Goal: Transaction & Acquisition: Purchase product/service

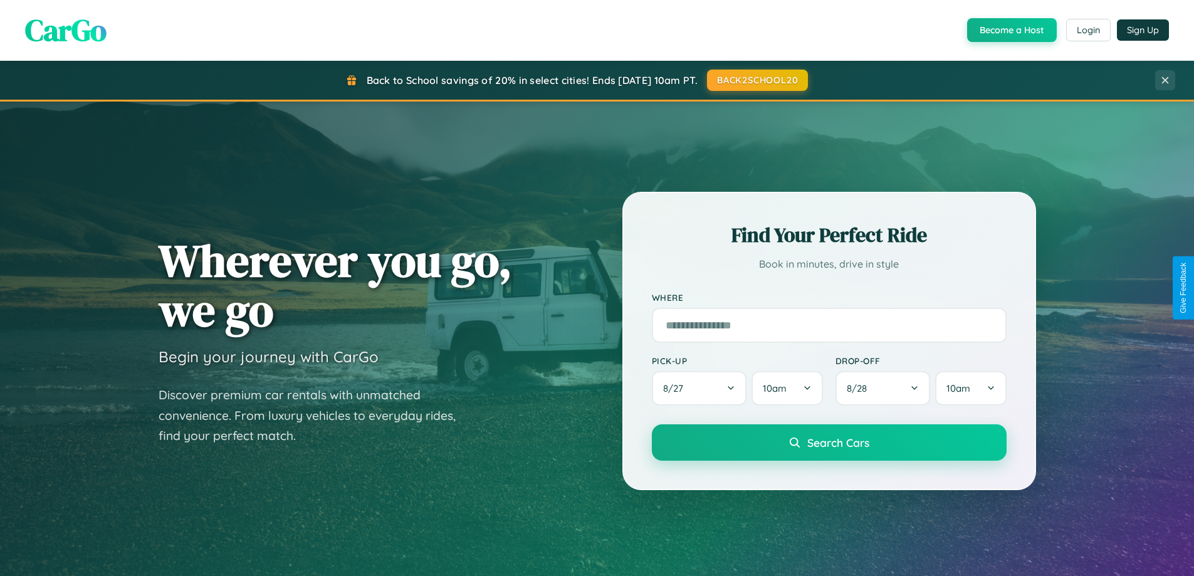
scroll to position [2412, 0]
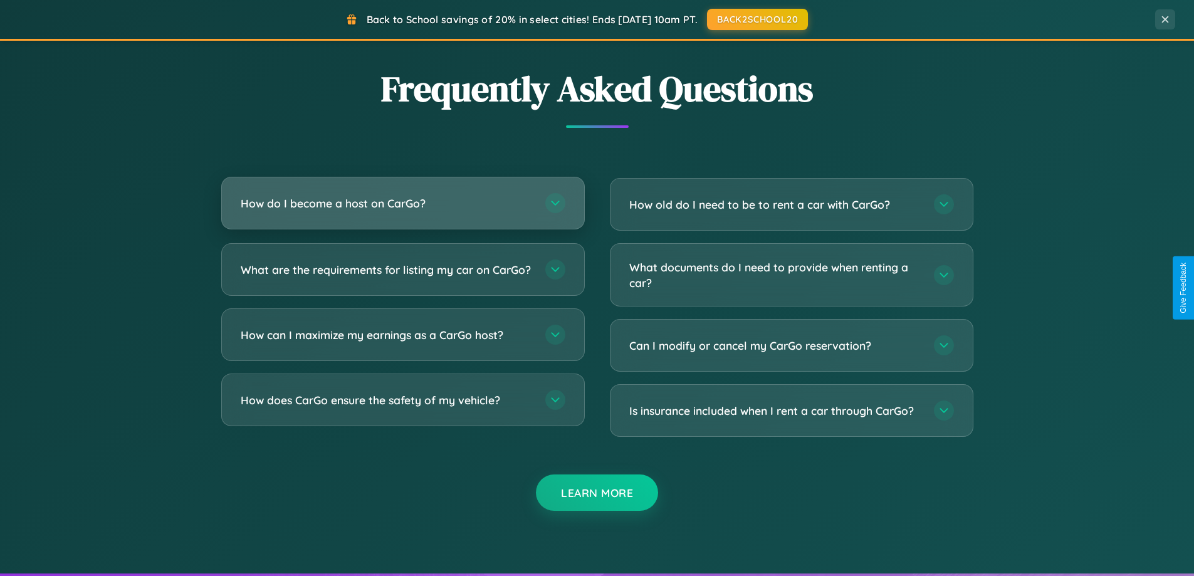
click at [402, 203] on h3 "How do I become a host on CarGo?" at bounding box center [387, 204] width 292 height 16
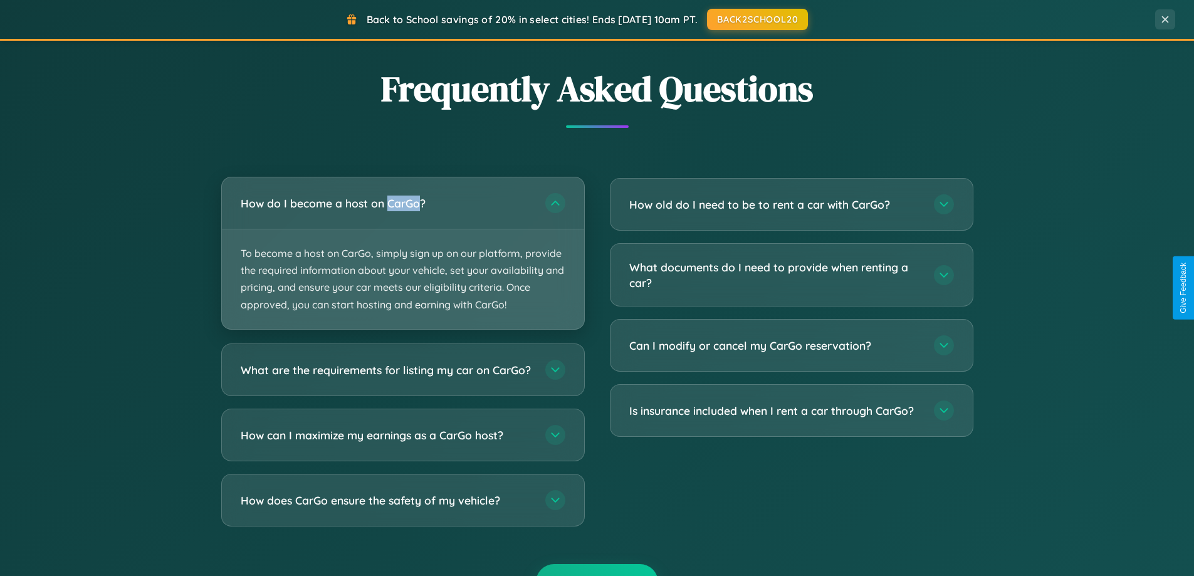
click at [402, 253] on p "To become a host on CarGo, simply sign up on our platform, provide the required…" at bounding box center [403, 279] width 362 height 100
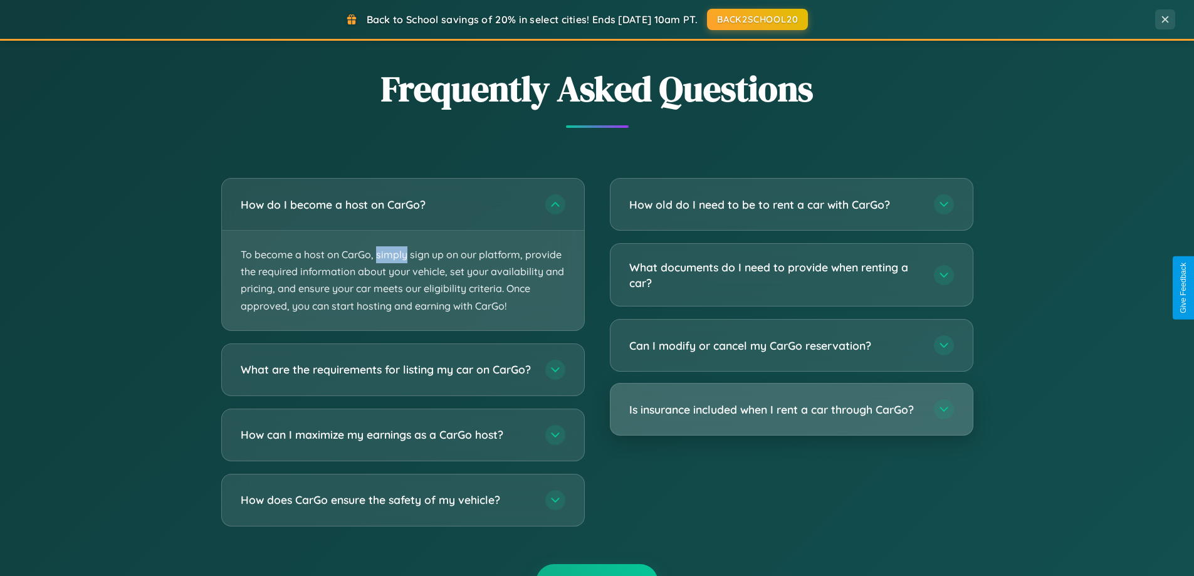
click at [791, 409] on h3 "Is insurance included when I rent a car through CarGo?" at bounding box center [775, 410] width 292 height 16
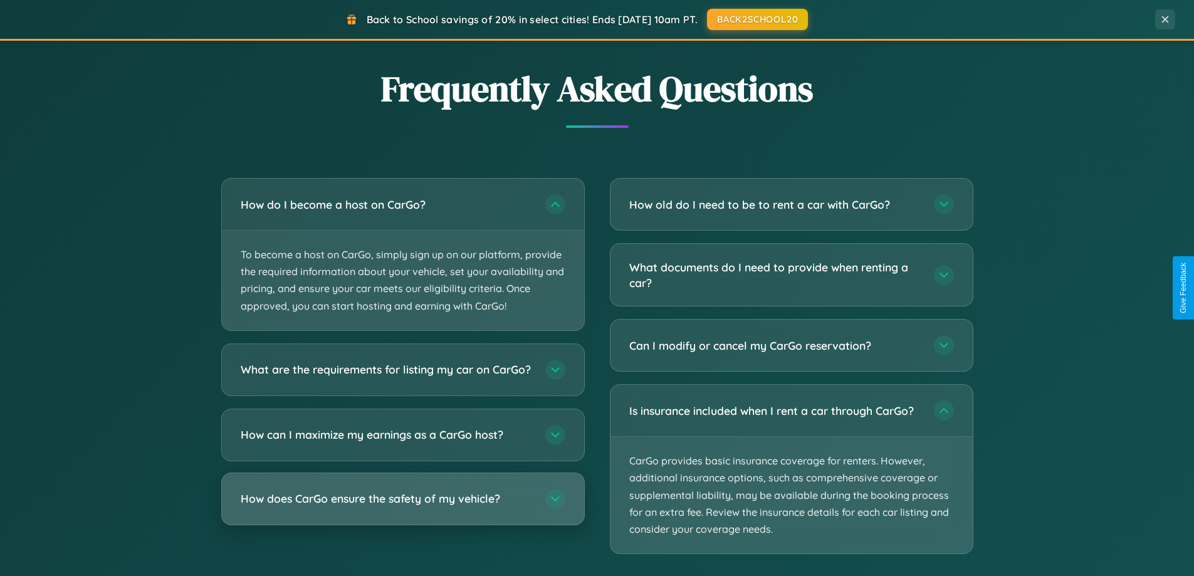
click at [402, 506] on h3 "How does CarGo ensure the safety of my vehicle?" at bounding box center [387, 499] width 292 height 16
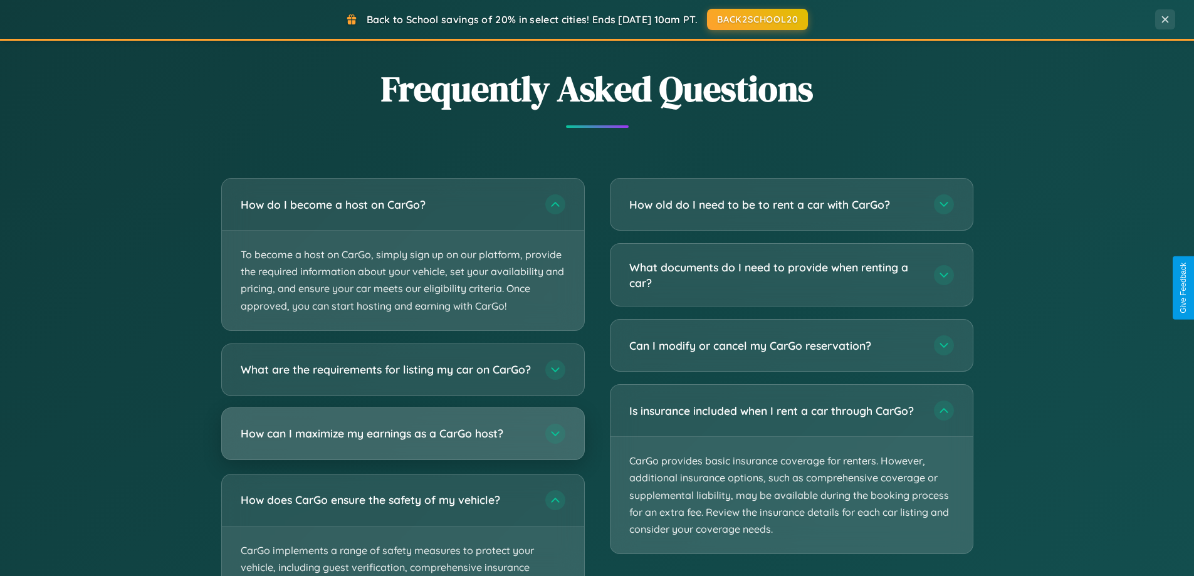
click at [402, 441] on h3 "How can I maximize my earnings as a CarGo host?" at bounding box center [387, 434] width 292 height 16
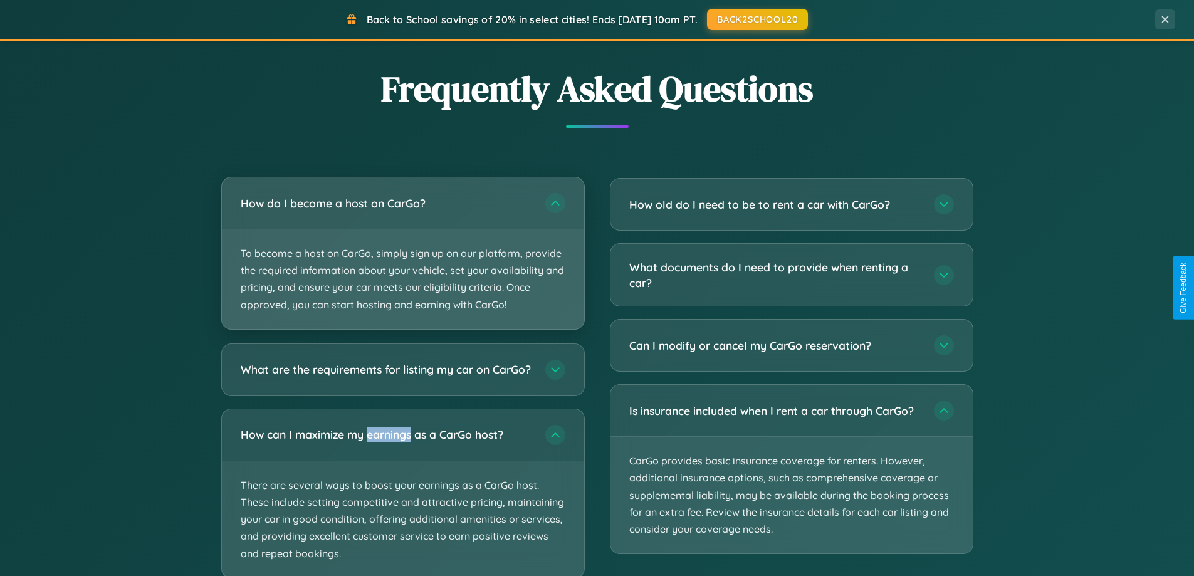
click at [402, 254] on p "To become a host on CarGo, simply sign up on our platform, provide the required…" at bounding box center [403, 279] width 362 height 100
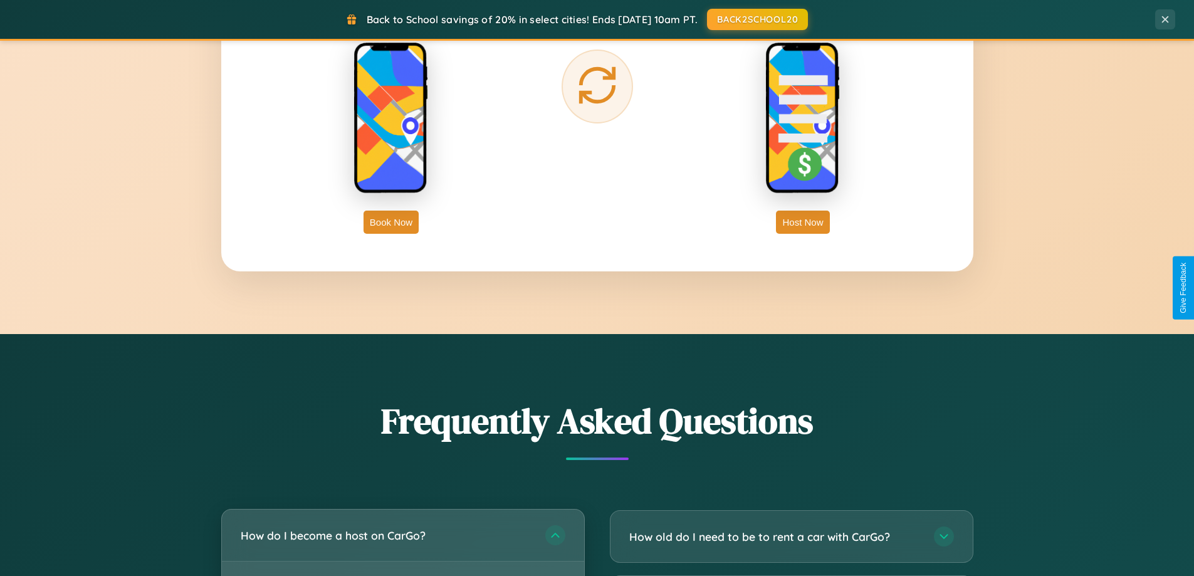
scroll to position [1469, 0]
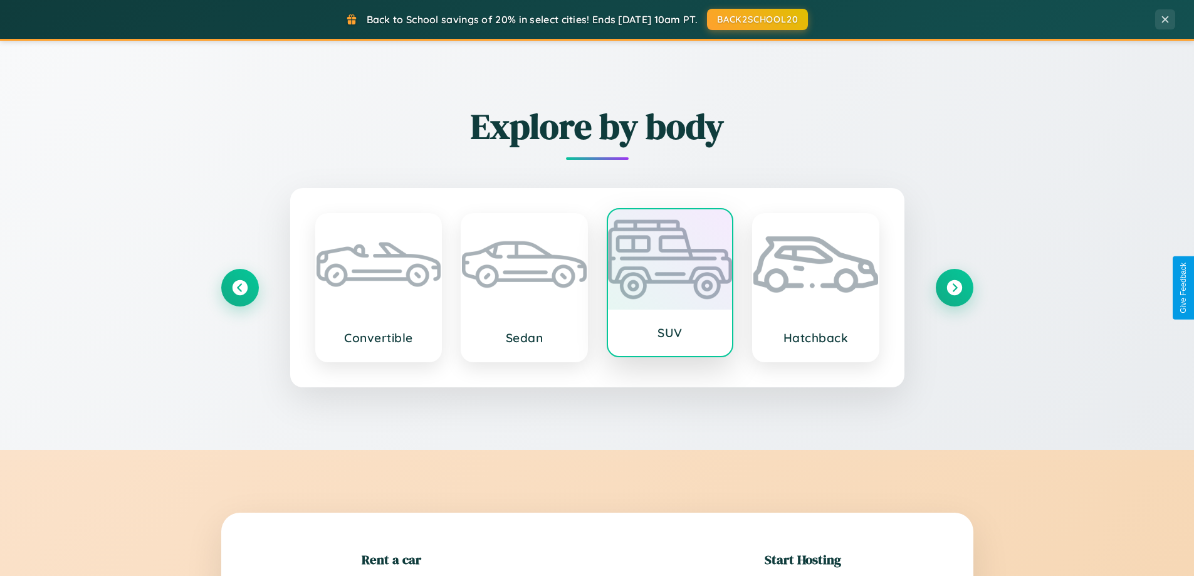
click at [669, 288] on div at bounding box center [670, 259] width 125 height 100
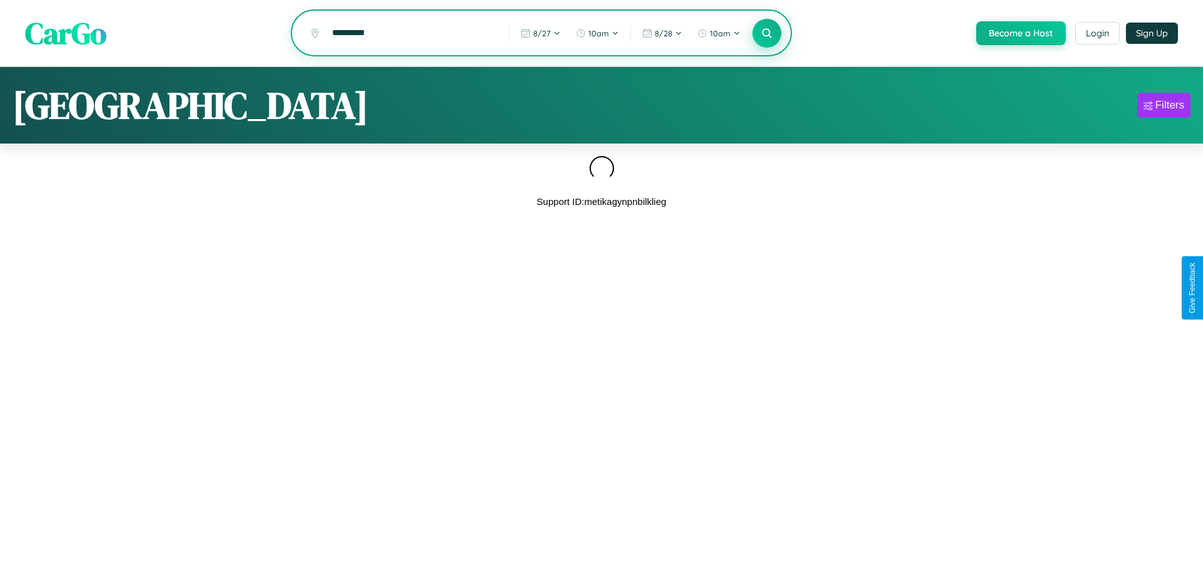
click at [766, 34] on icon at bounding box center [767, 33] width 12 height 12
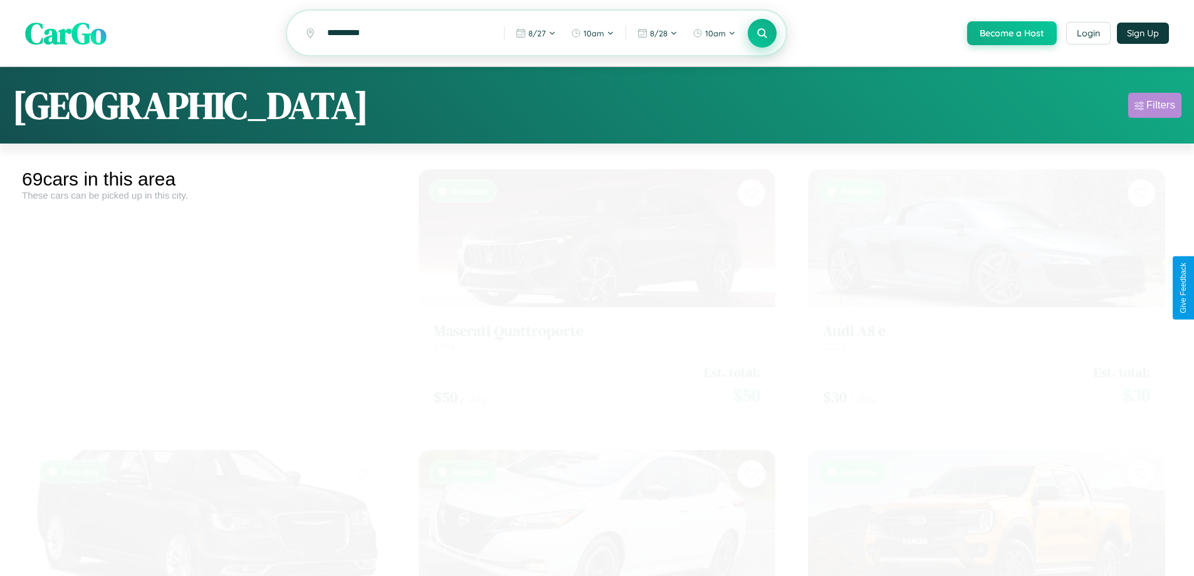
click at [1155, 107] on div "Filters" at bounding box center [1160, 105] width 29 height 13
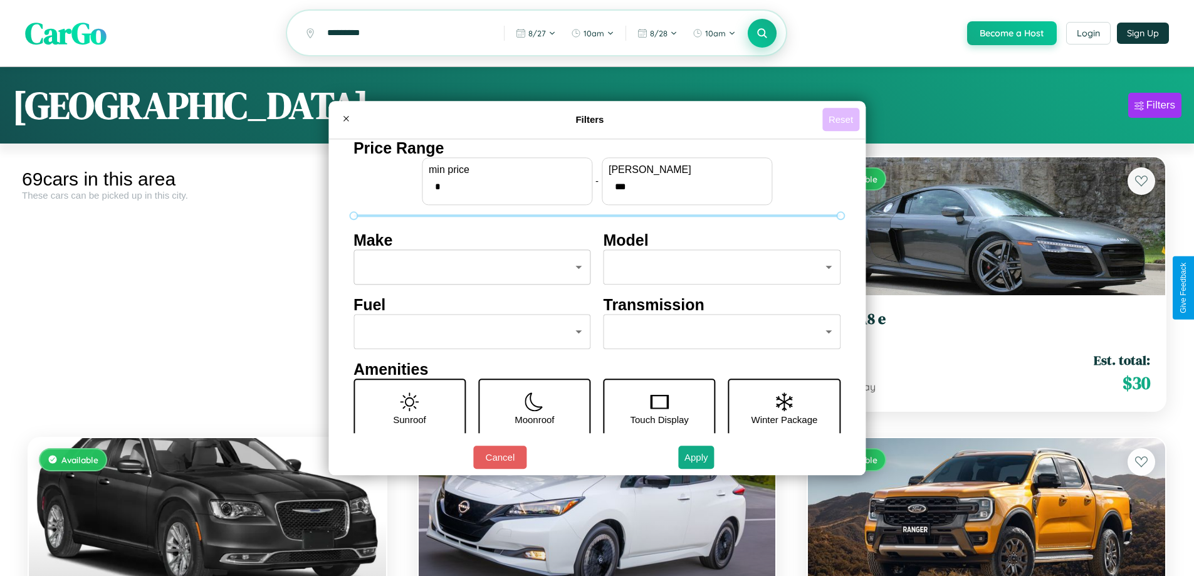
click at [842, 119] on button "Reset" at bounding box center [840, 119] width 37 height 23
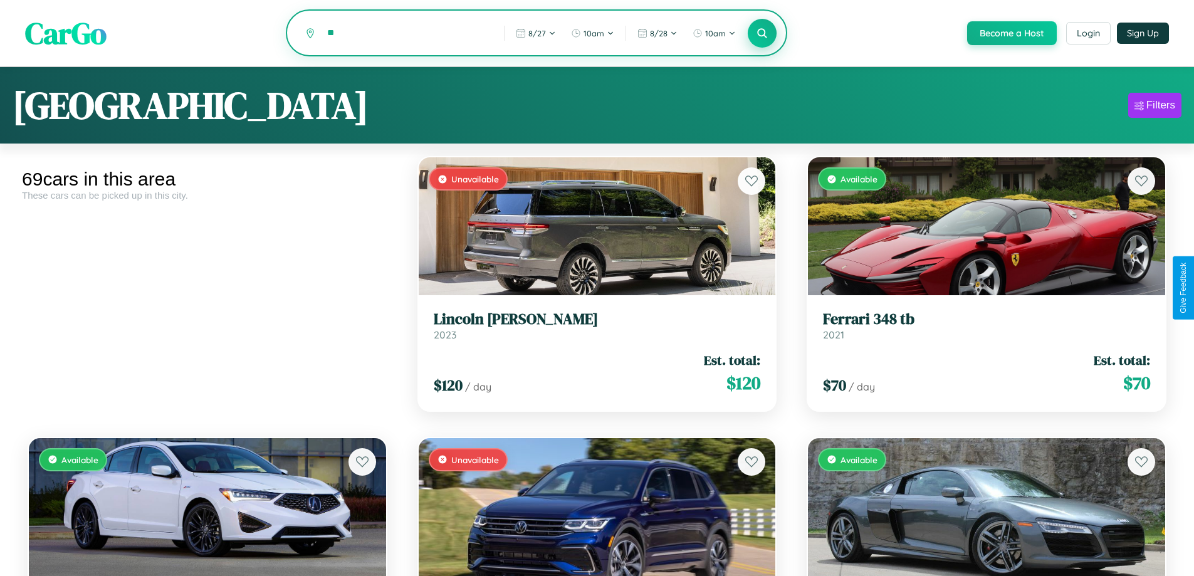
type input "*"
type input "*********"
click at [762, 34] on icon at bounding box center [763, 33] width 12 height 12
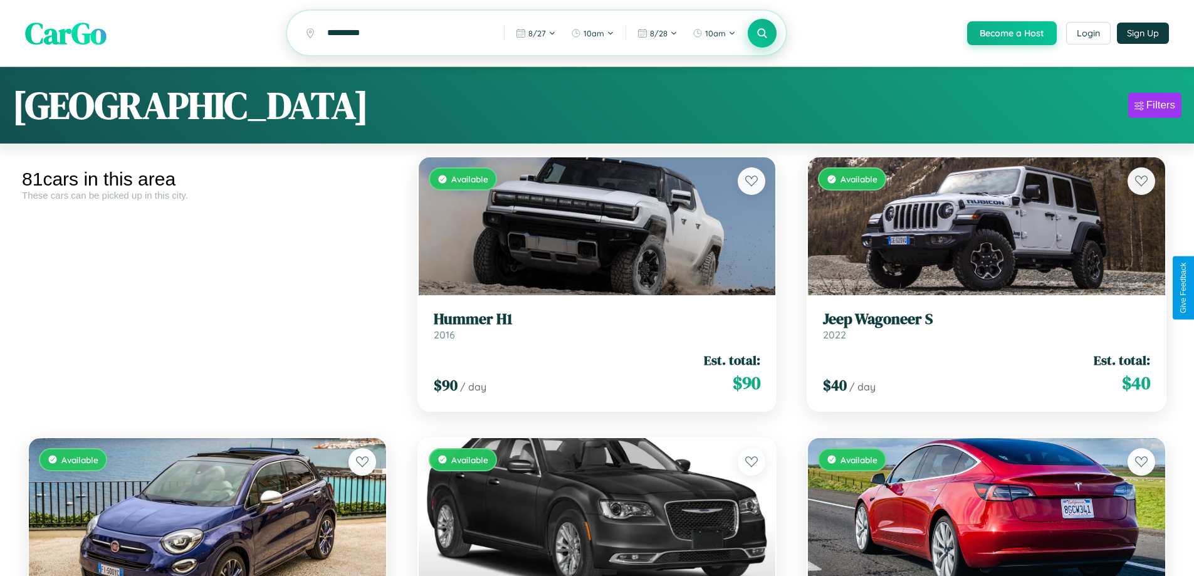
scroll to position [4386, 0]
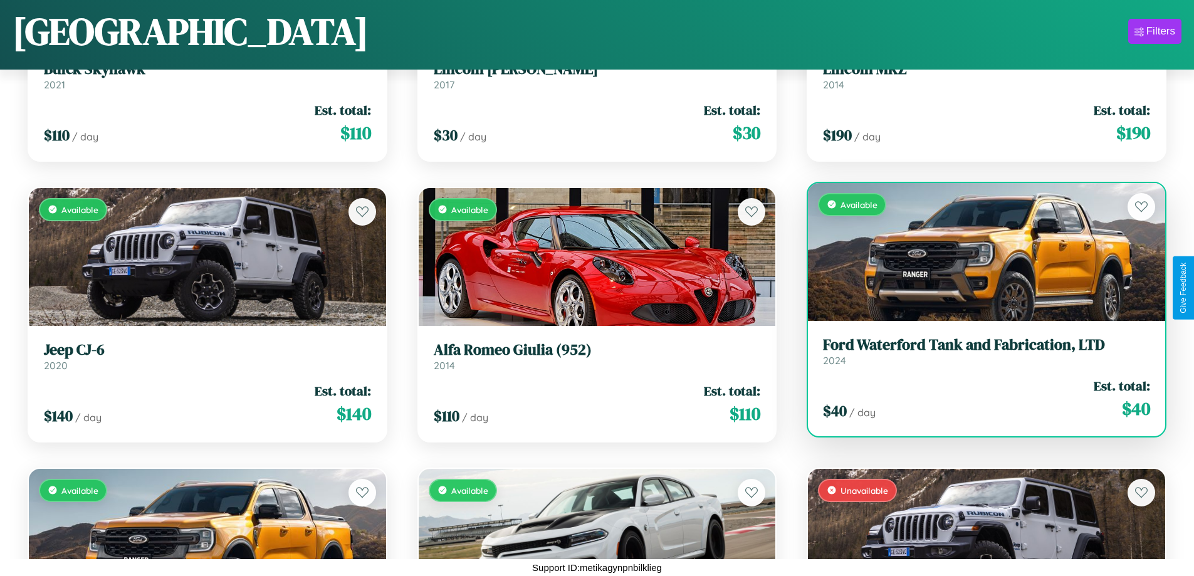
click at [978, 354] on h3 "Ford Waterford Tank and Fabrication, LTD" at bounding box center [986, 345] width 327 height 18
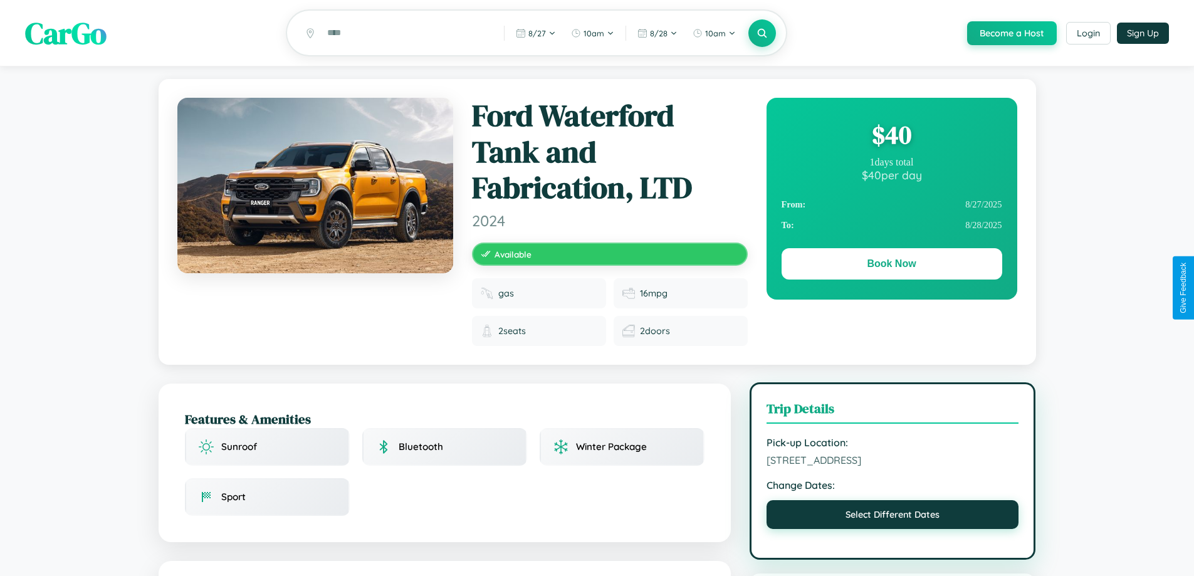
click at [893, 517] on button "Select Different Dates" at bounding box center [893, 514] width 253 height 29
select select "*"
select select "****"
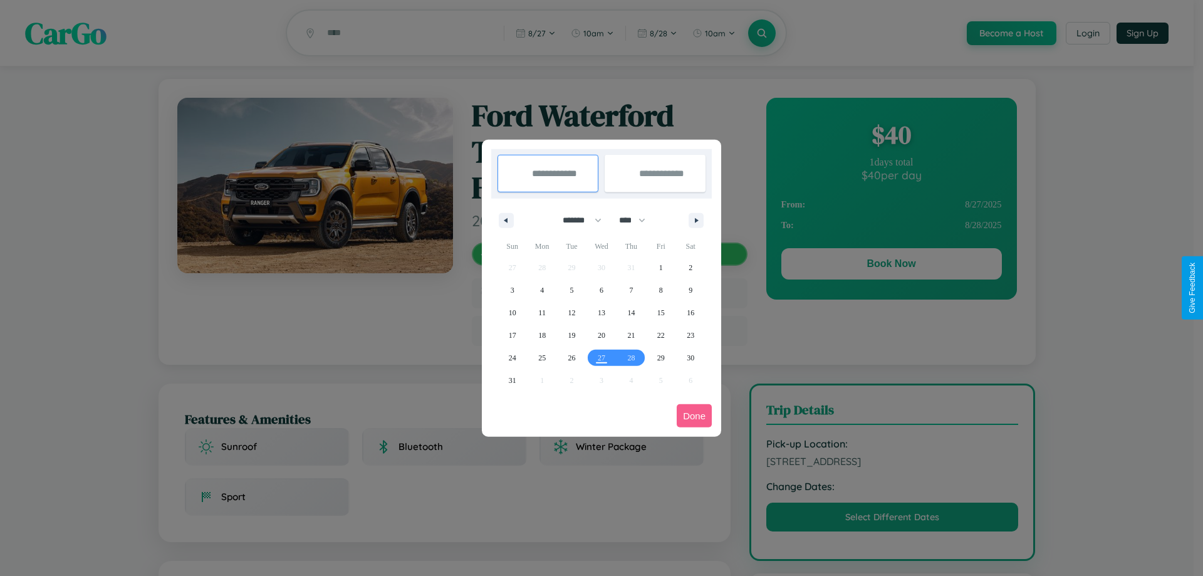
drag, startPoint x: 577, startPoint y: 220, endPoint x: 602, endPoint y: 251, distance: 40.1
click at [577, 220] on select "******* ******** ***** ***** *** **** **** ****** ********* ******* ******** **…" at bounding box center [579, 220] width 53 height 21
select select "*"
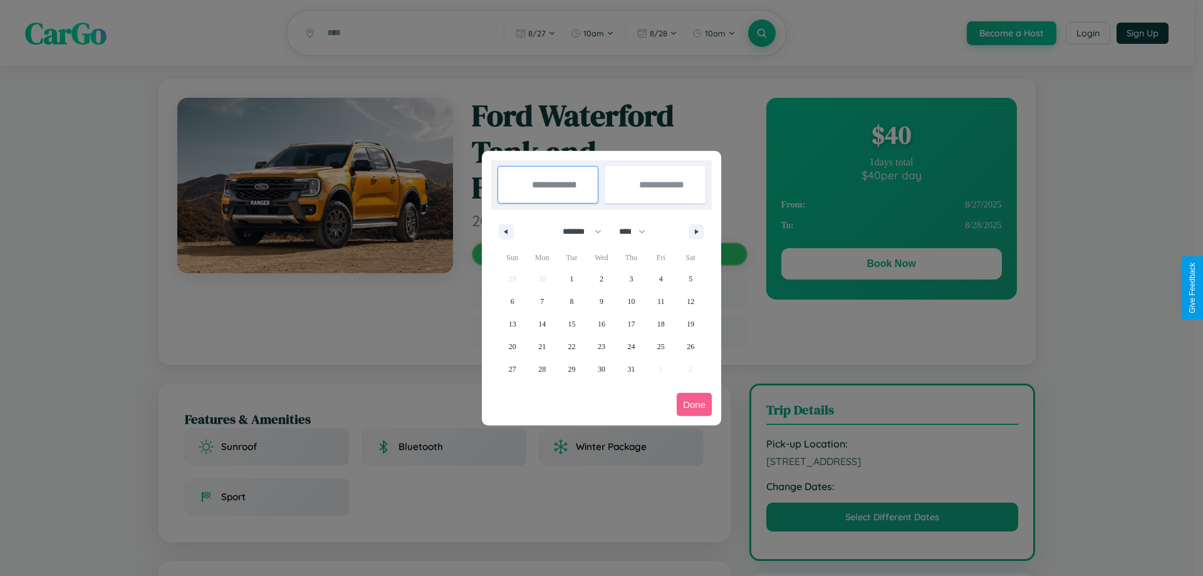
click at [638, 231] on select "**** **** **** **** **** **** **** **** **** **** **** **** **** **** **** ****…" at bounding box center [632, 231] width 38 height 21
select select "****"
click at [601, 369] on span "29" at bounding box center [602, 369] width 8 height 23
type input "**********"
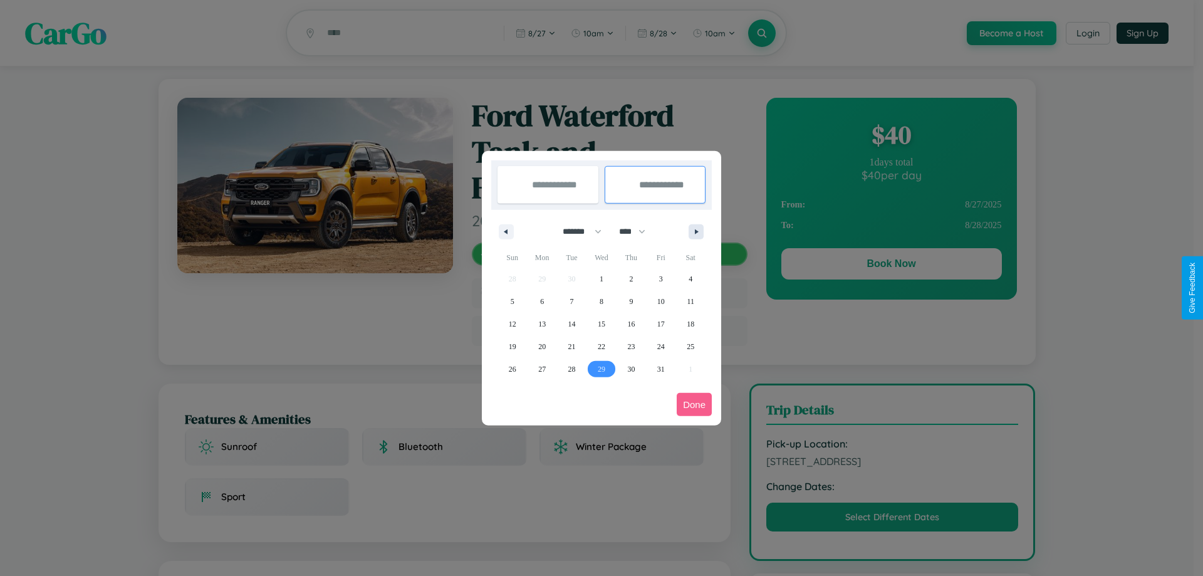
click at [696, 231] on icon "button" at bounding box center [699, 231] width 6 height 5
select select "*"
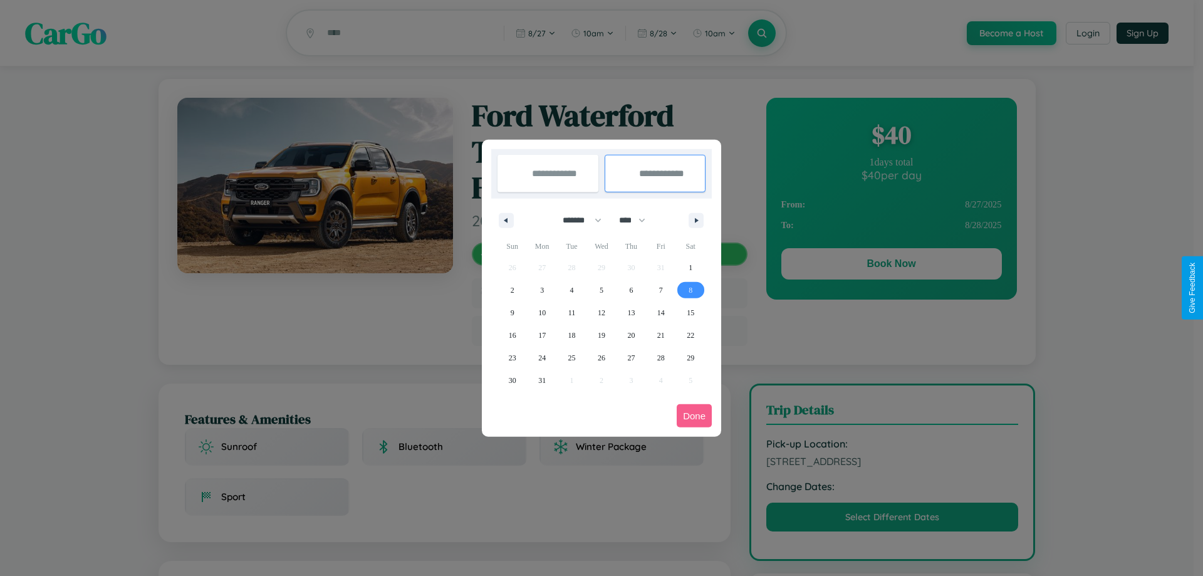
click at [691, 290] on span "8" at bounding box center [691, 290] width 4 height 23
type input "**********"
select select "*"
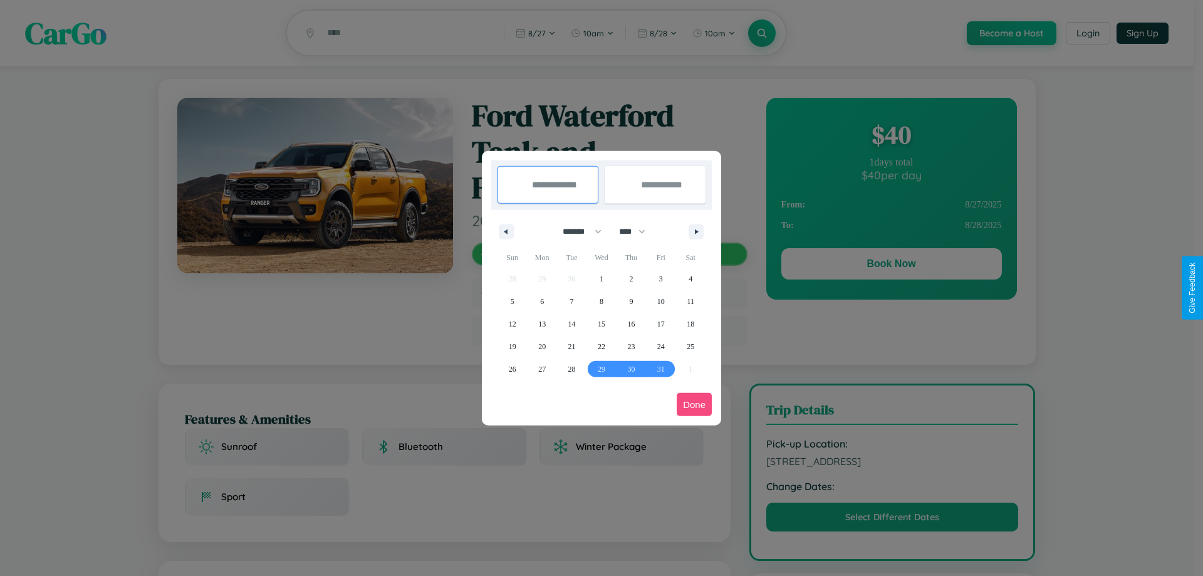
click at [694, 404] on button "Done" at bounding box center [694, 404] width 35 height 23
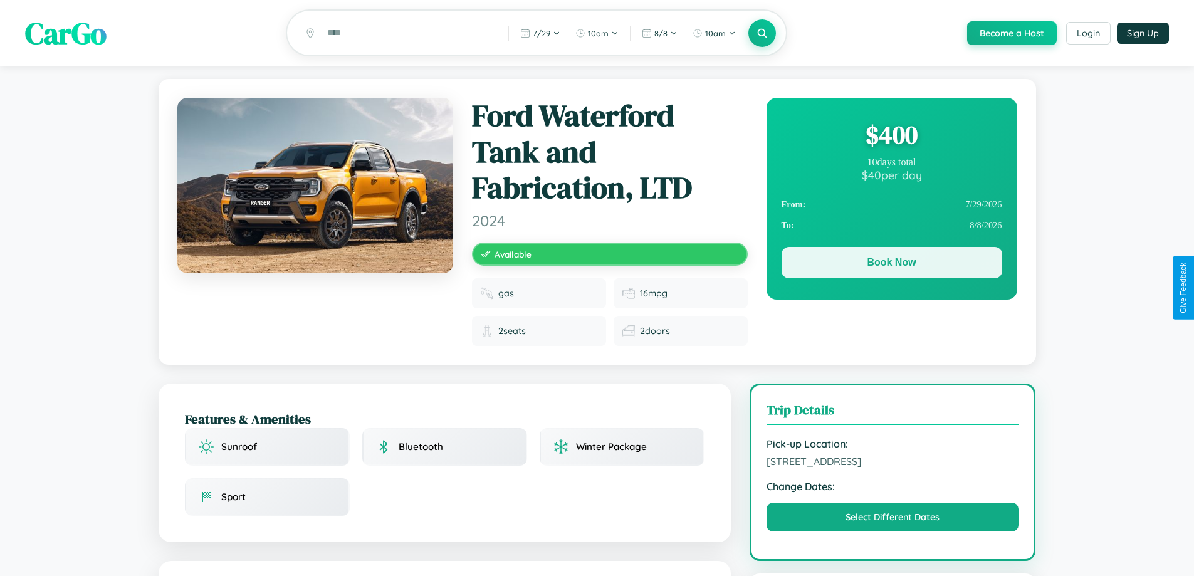
click at [891, 265] on button "Book Now" at bounding box center [892, 262] width 221 height 31
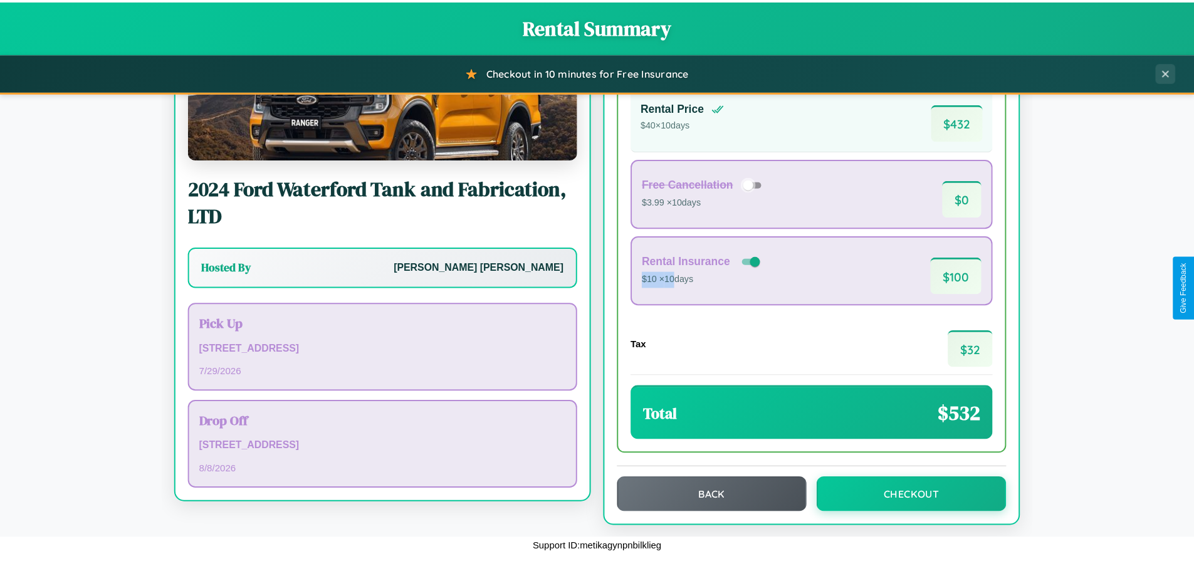
scroll to position [86, 0]
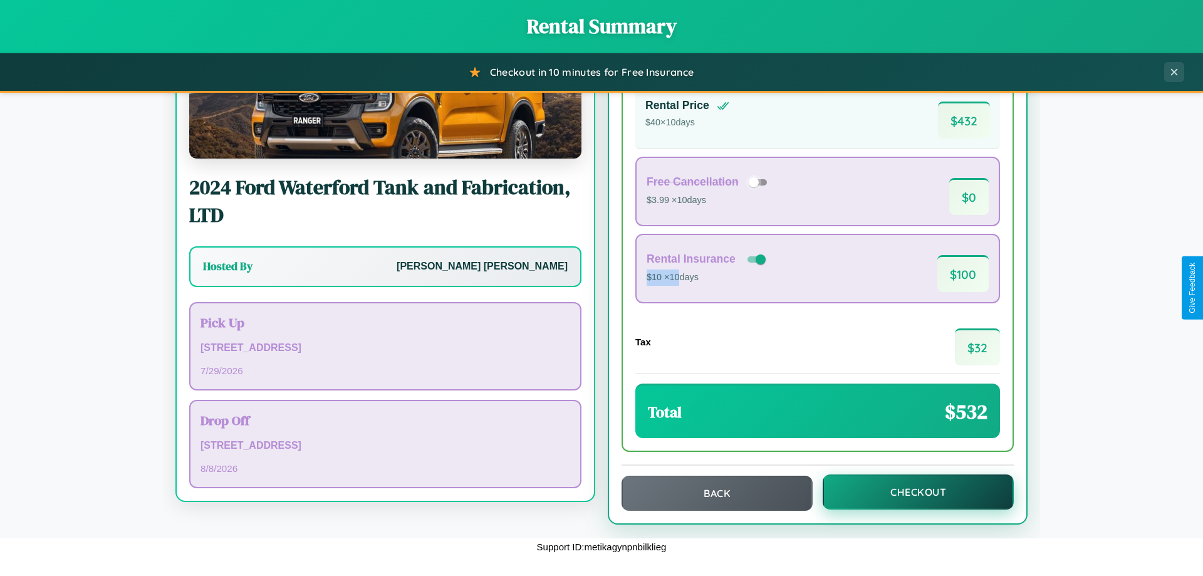
click at [910, 492] on button "Checkout" at bounding box center [918, 491] width 191 height 35
